Goal: Navigation & Orientation: Go to known website

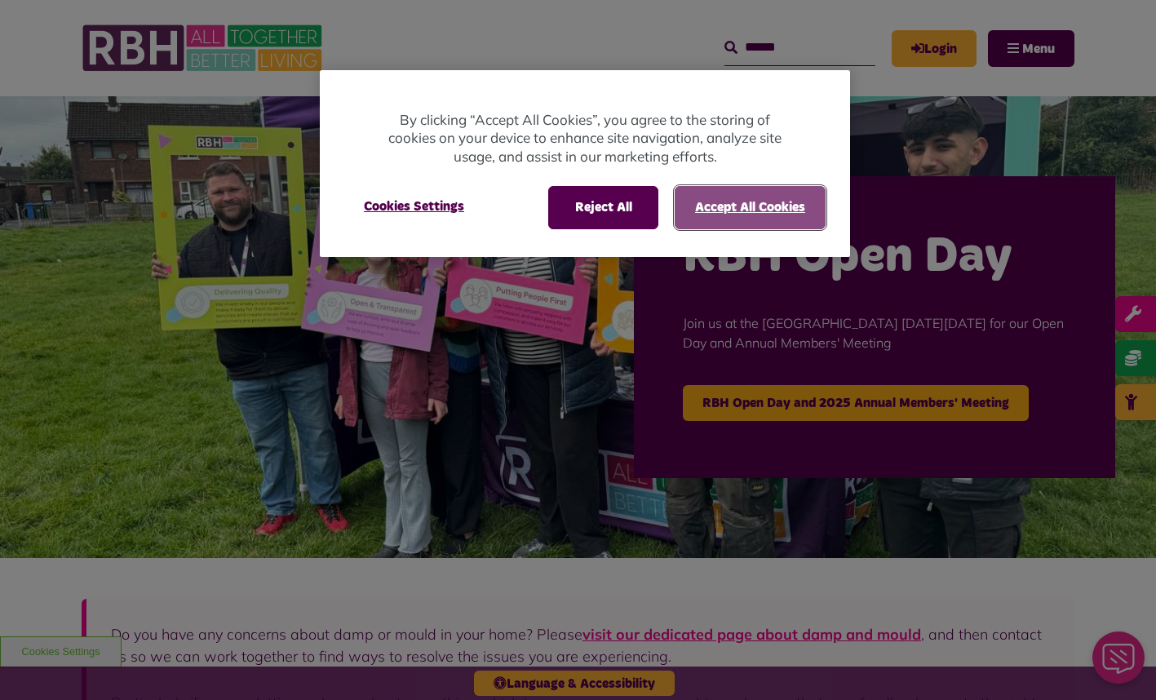
click at [732, 214] on button "Accept All Cookies" at bounding box center [750, 207] width 151 height 42
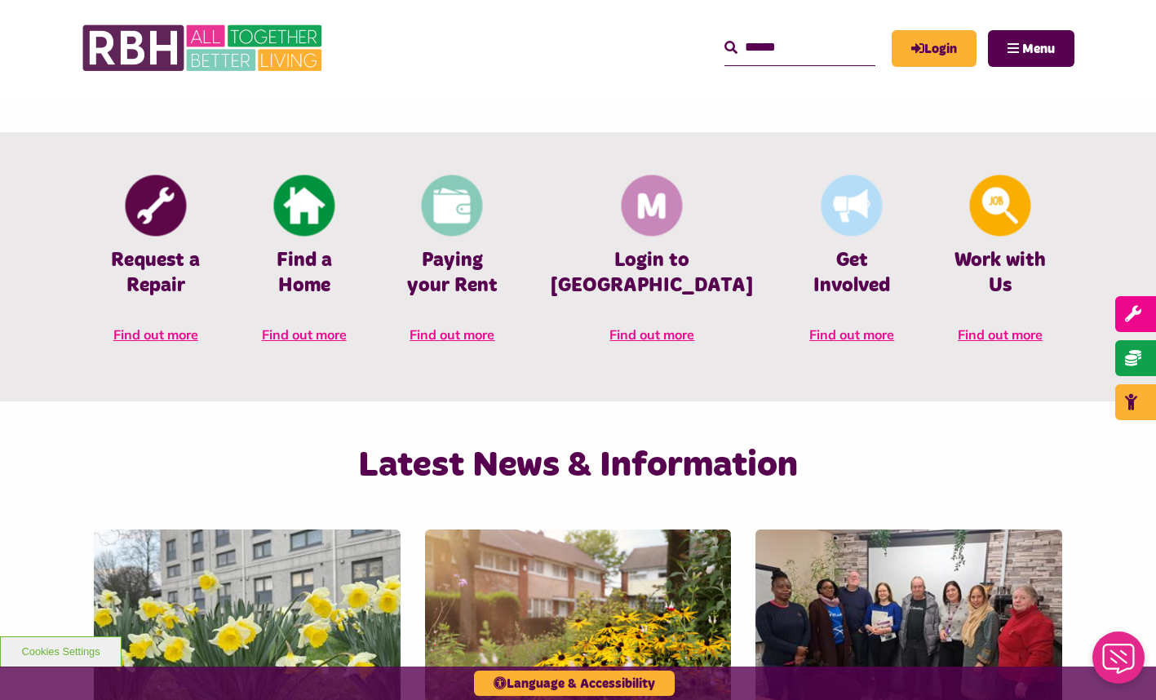
scroll to position [692, 0]
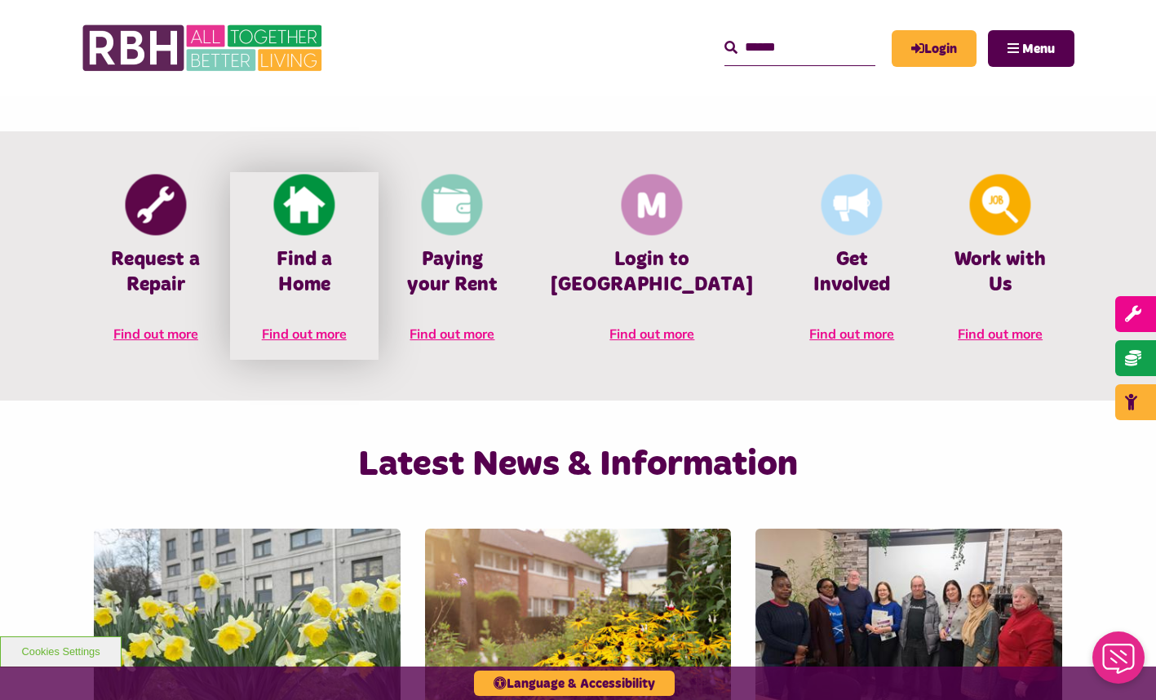
click at [330, 325] on span "Find out more" at bounding box center [304, 333] width 85 height 16
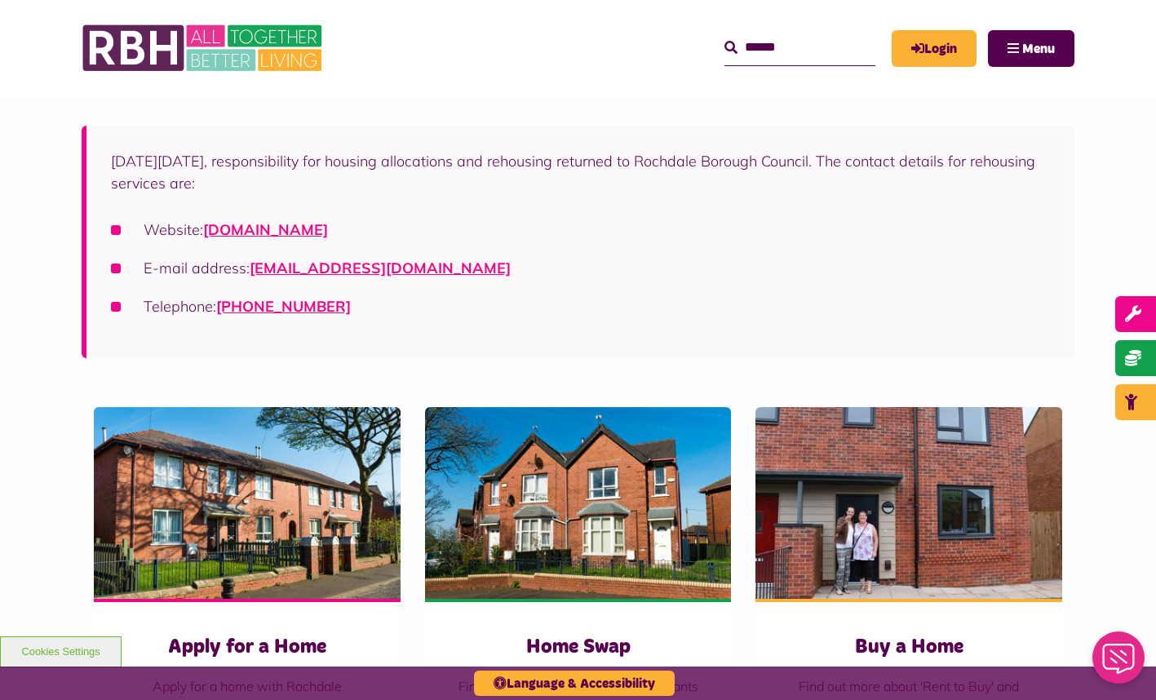
scroll to position [312, 0]
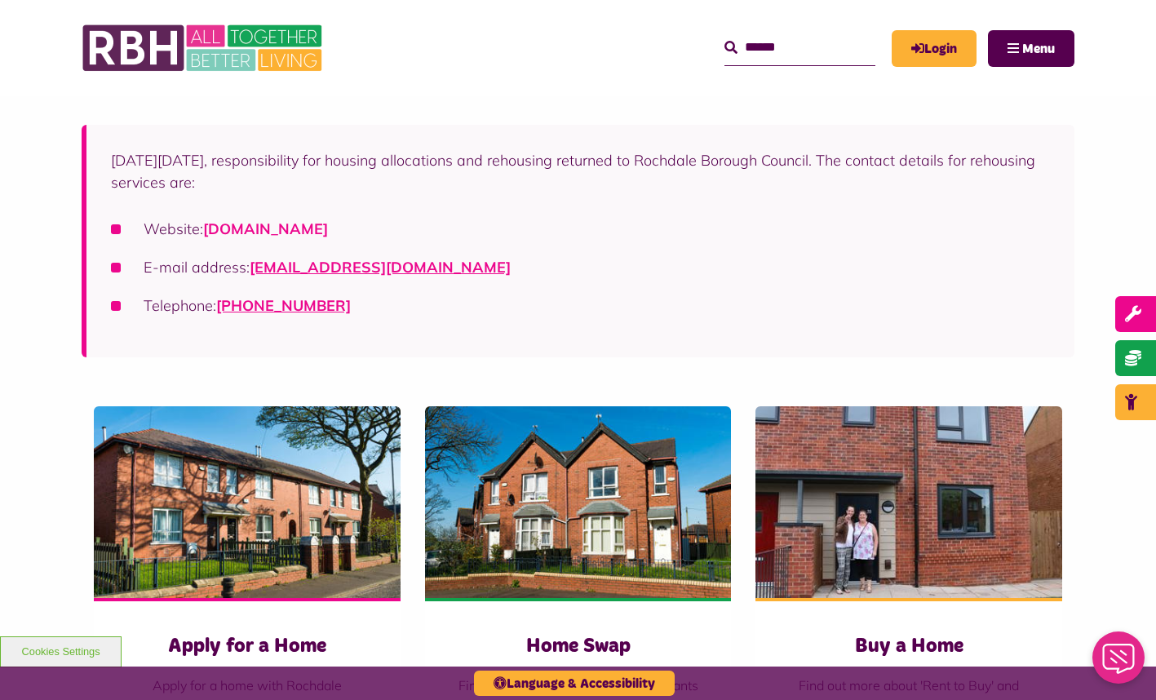
click at [321, 220] on link "[DOMAIN_NAME]" at bounding box center [265, 228] width 125 height 19
